Goal: Transaction & Acquisition: Purchase product/service

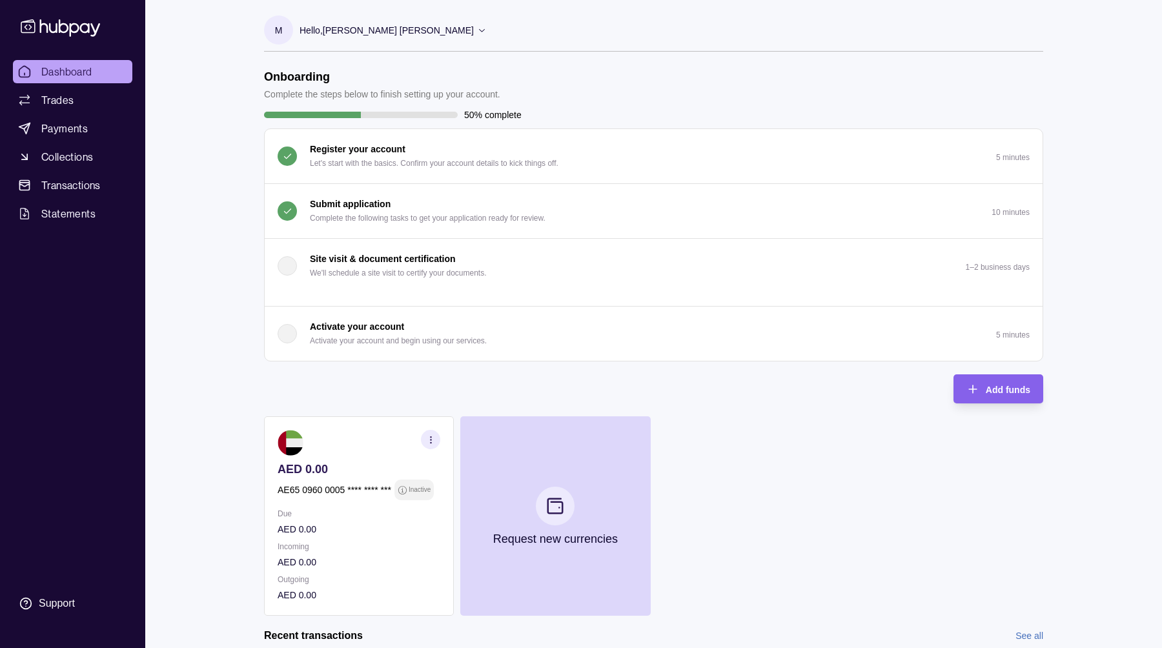
click at [410, 205] on div "Submit application Complete the following tasks to get your application ready f…" at bounding box center [428, 211] width 236 height 28
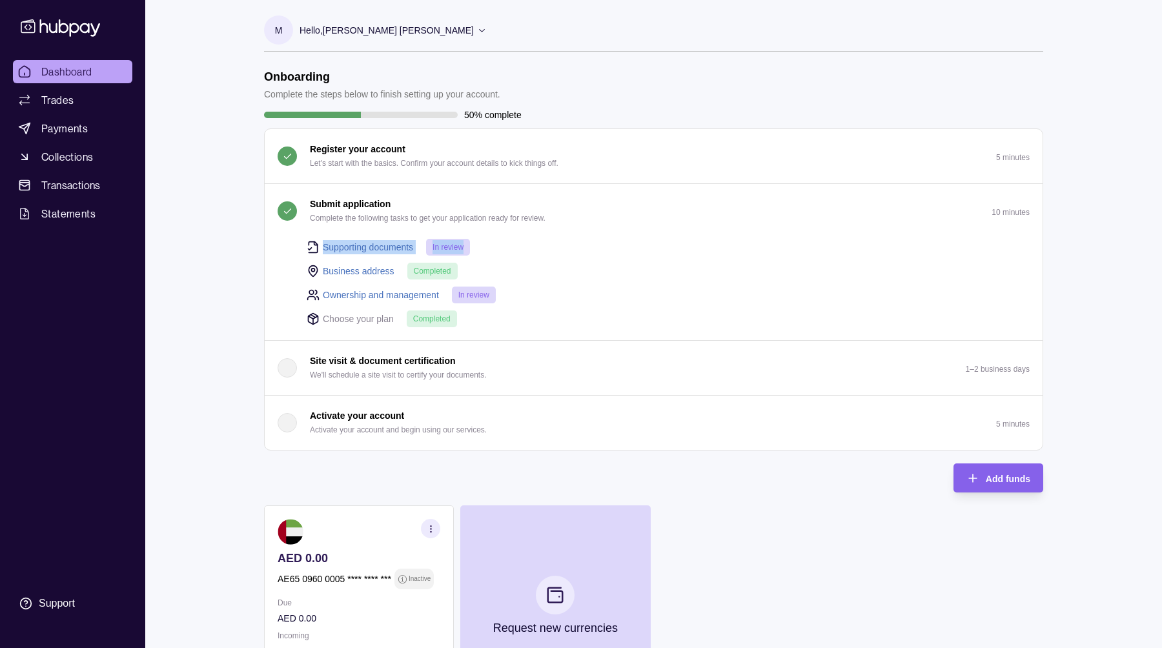
drag, startPoint x: 473, startPoint y: 244, endPoint x: 304, endPoint y: 248, distance: 168.6
click at [304, 248] on div "Supporting documents In review Business address Completed Ownership and managem…" at bounding box center [660, 282] width 739 height 89
click at [49, 90] on link "Trades" at bounding box center [72, 99] width 119 height 23
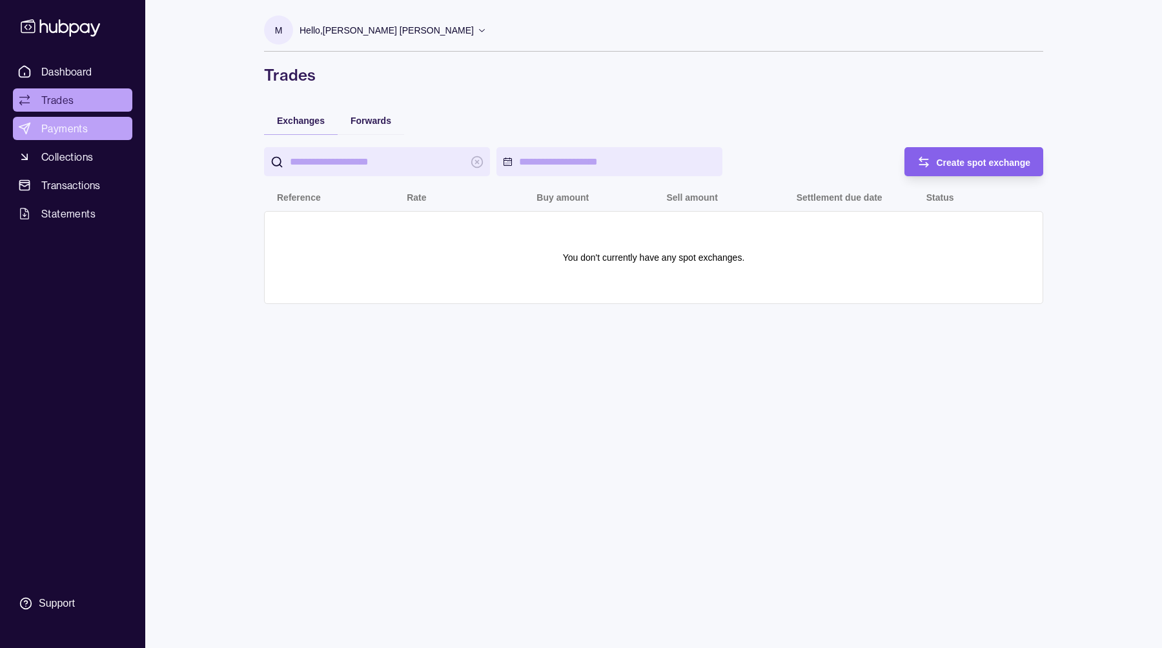
click at [67, 138] on link "Payments" at bounding box center [72, 128] width 119 height 23
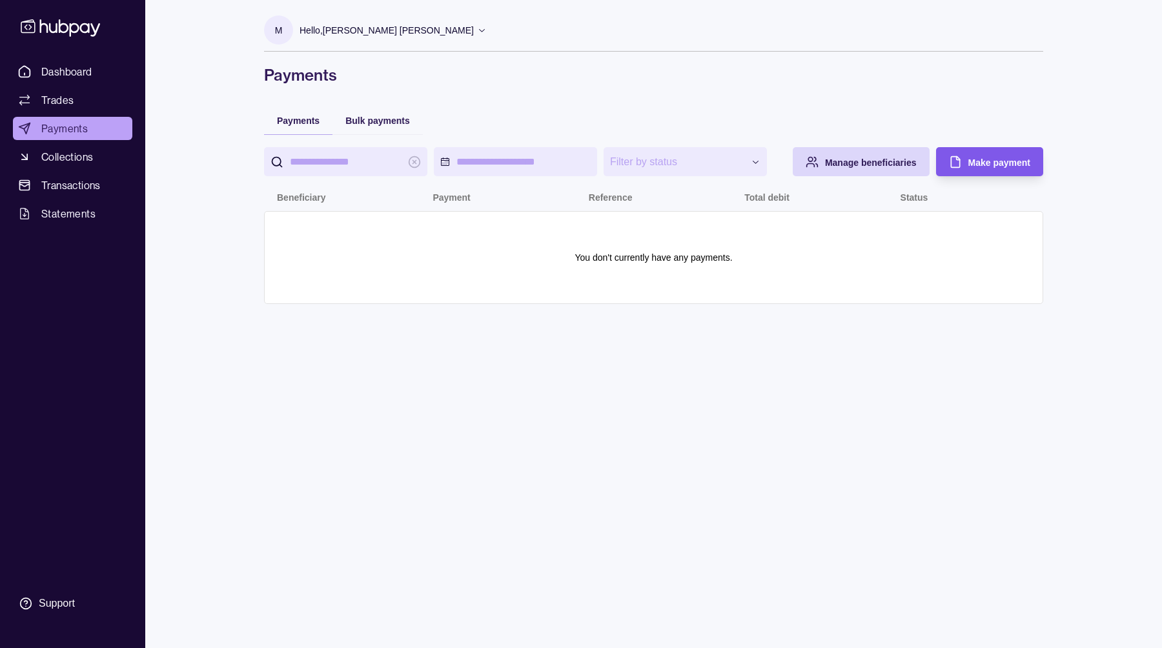
click at [1027, 159] on span "Make payment" at bounding box center [1000, 163] width 62 height 10
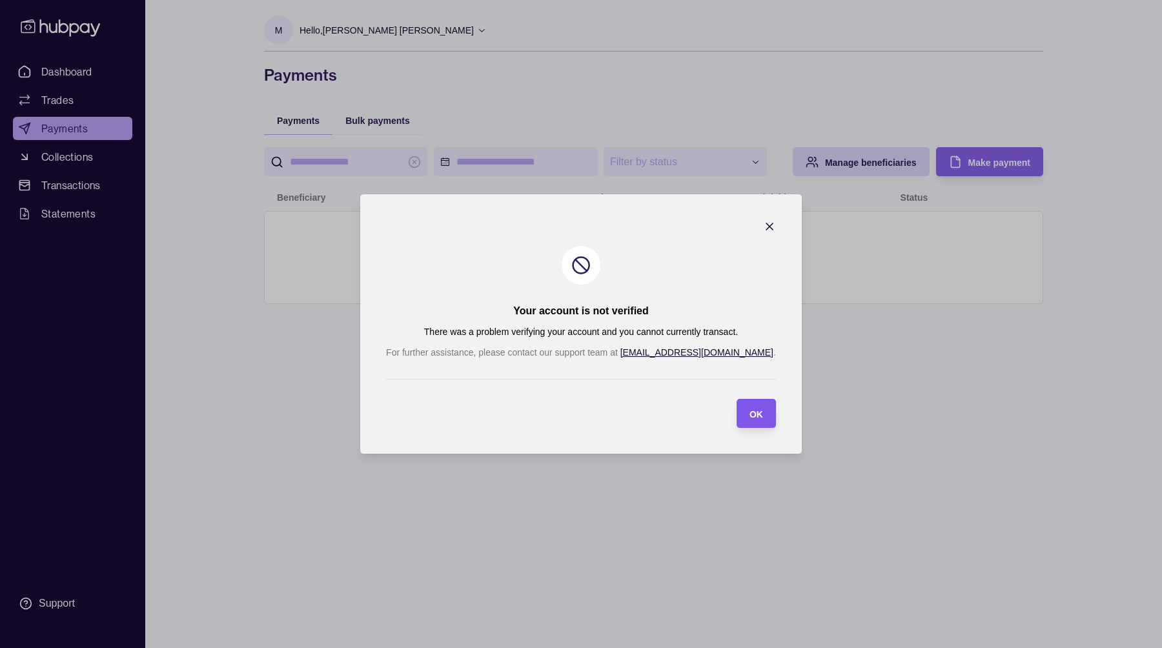
click at [750, 410] on span "OK" at bounding box center [757, 414] width 14 height 10
